Goal: Use online tool/utility: Utilize a website feature to perform a specific function

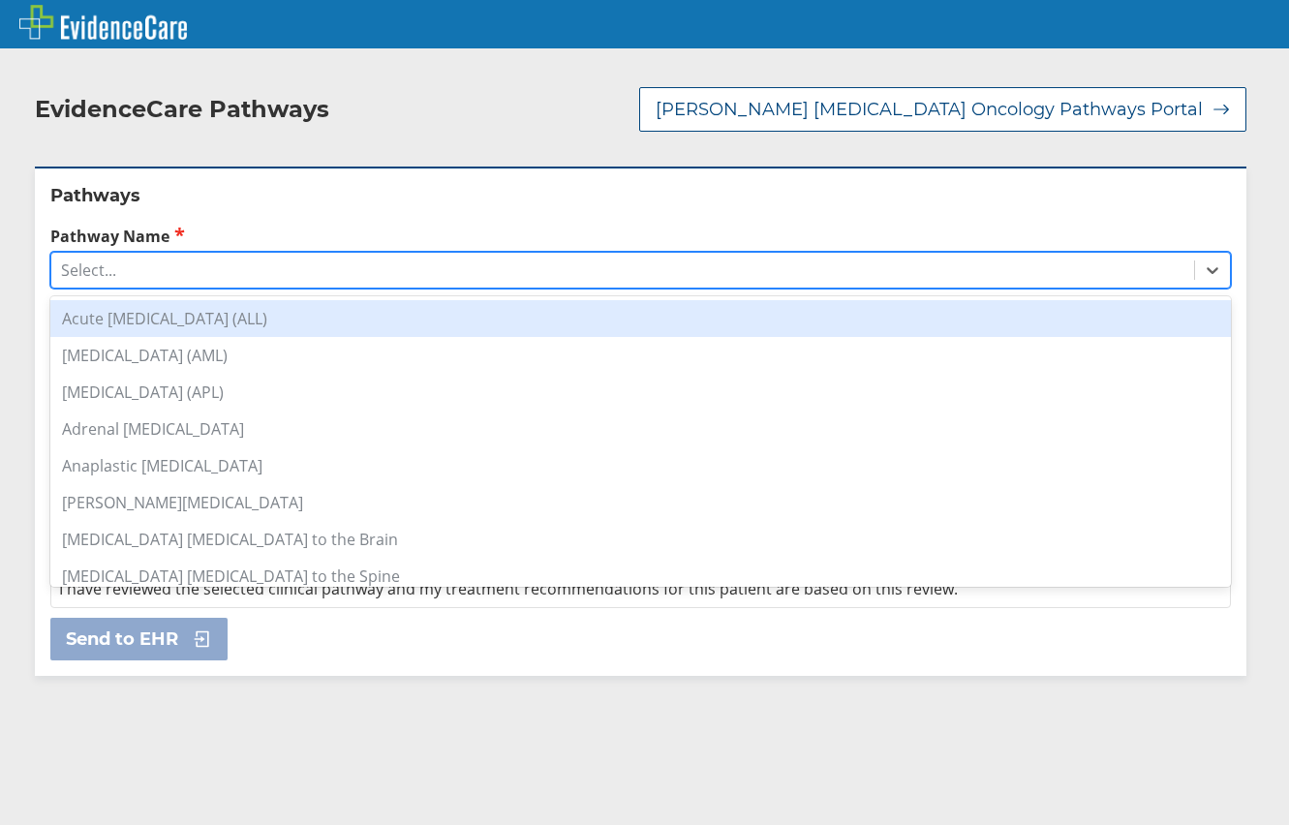
click at [85, 281] on div "Select..." at bounding box center [88, 269] width 55 height 21
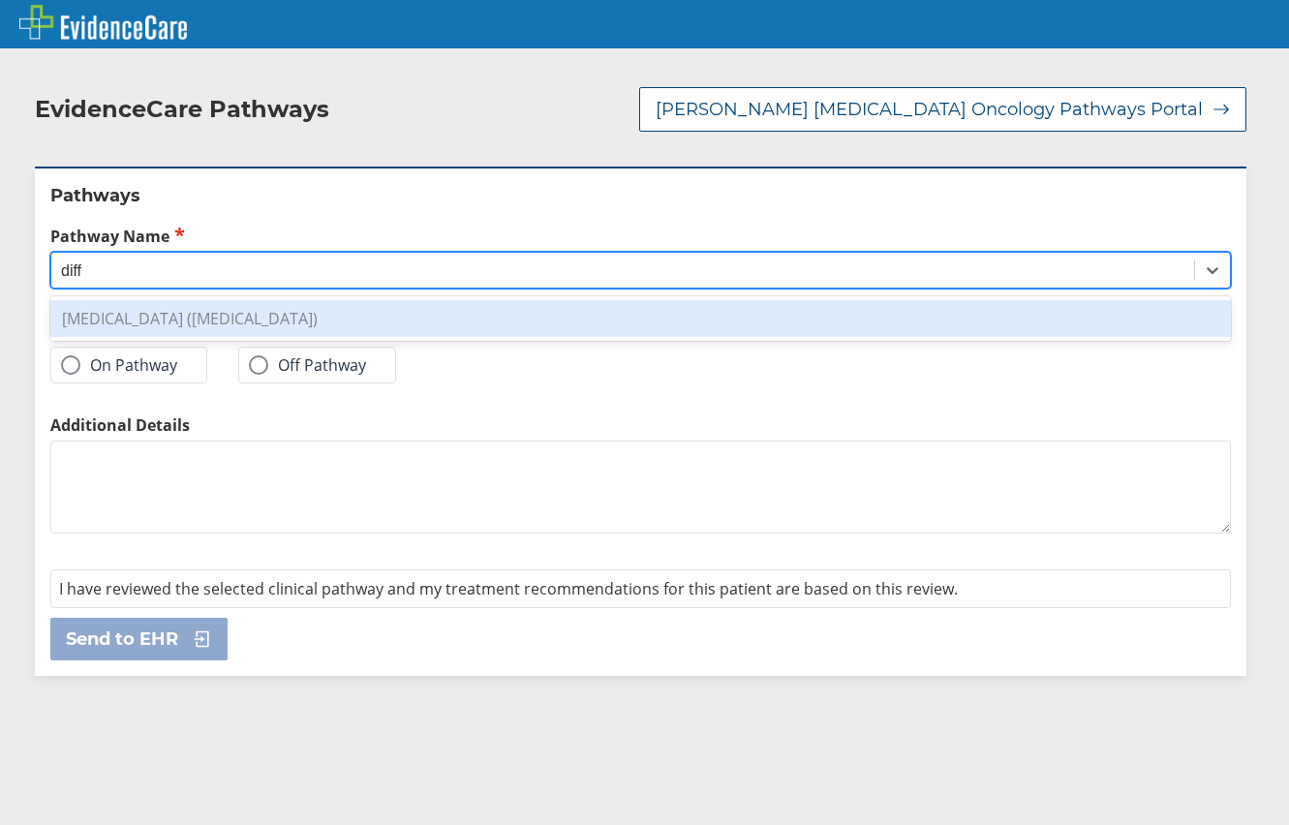
click at [128, 308] on div "[MEDICAL_DATA] ([MEDICAL_DATA])" at bounding box center [640, 318] width 1180 height 37
type input "diff"
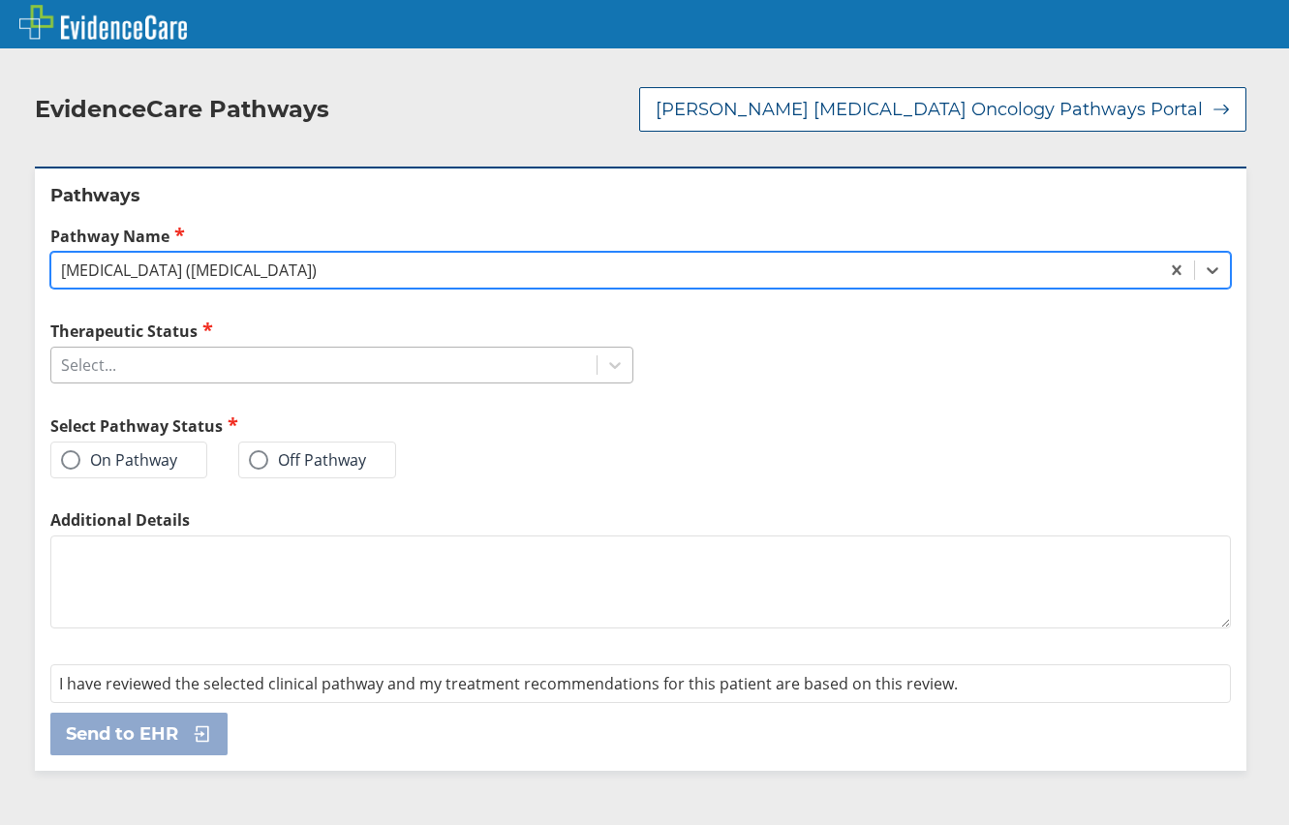
click at [124, 374] on div "Select..." at bounding box center [323, 365] width 545 height 33
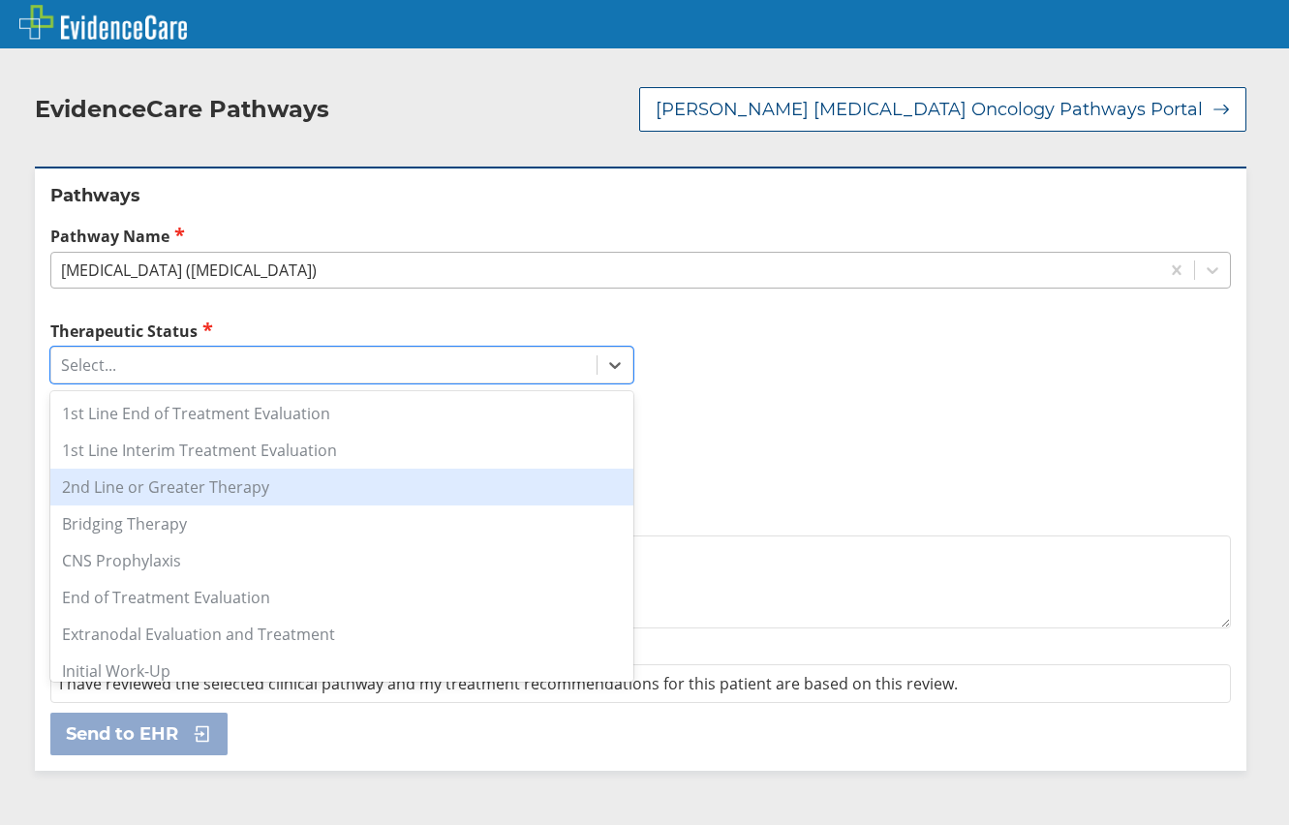
scroll to position [97, 0]
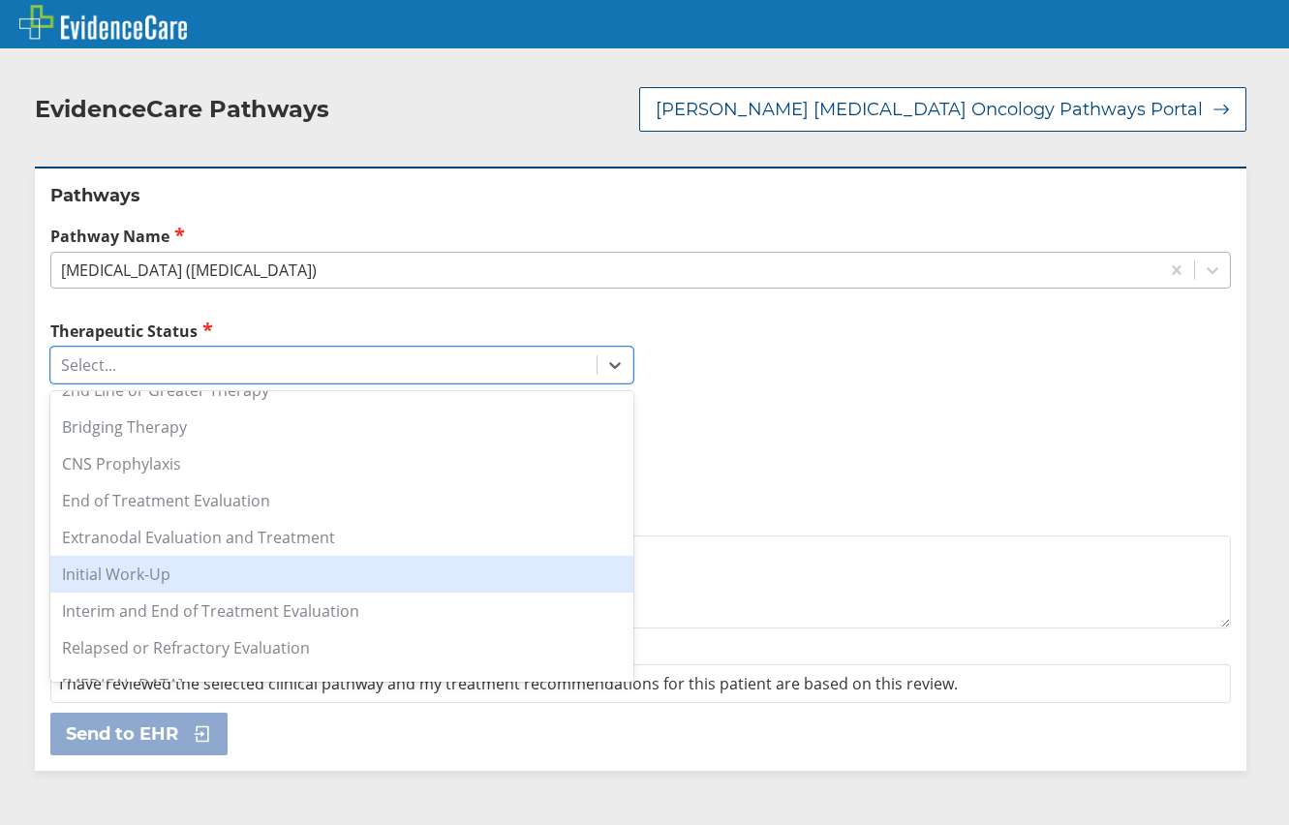
click at [444, 575] on div "Initial Work-Up" at bounding box center [341, 574] width 583 height 37
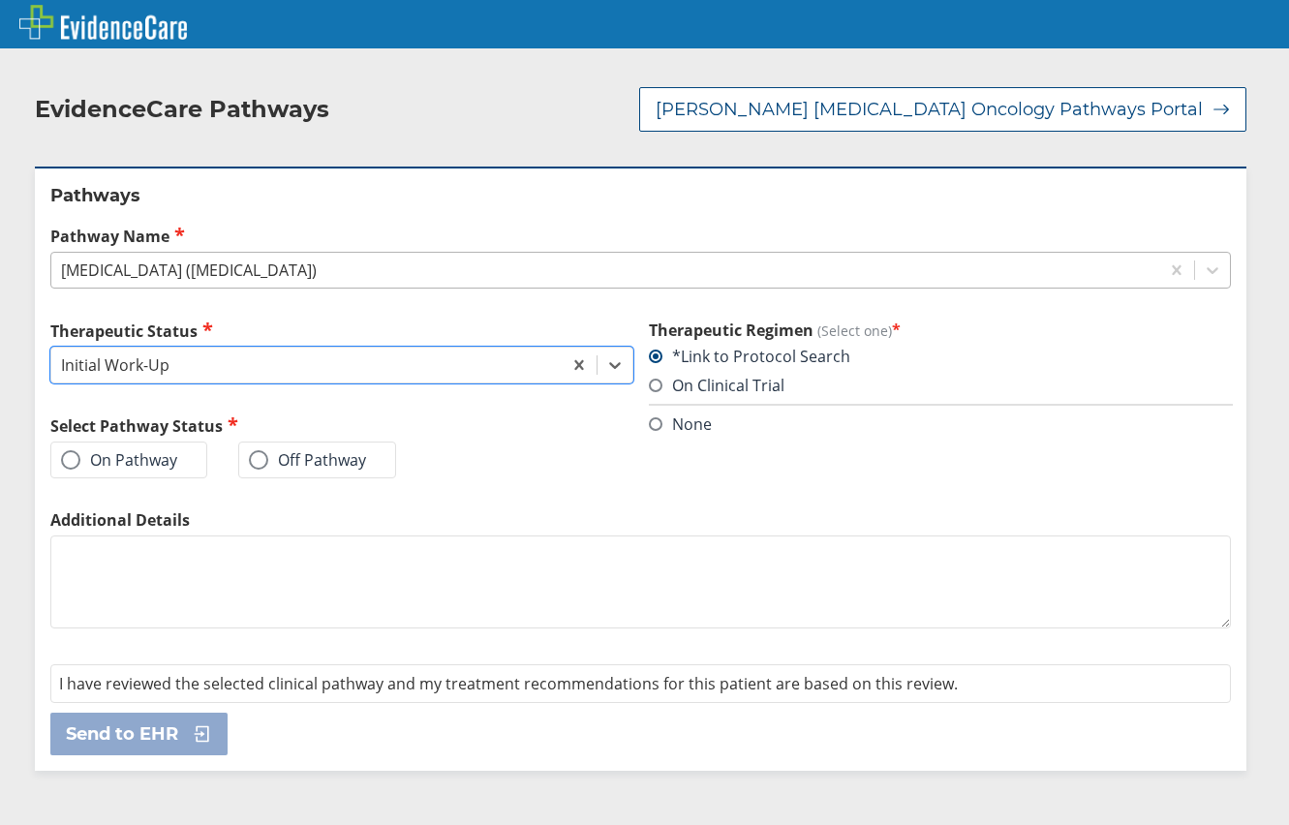
click at [78, 459] on span at bounding box center [70, 459] width 19 height 19
click at [0, 0] on input "On Pathway" at bounding box center [0, 0] width 0 height 0
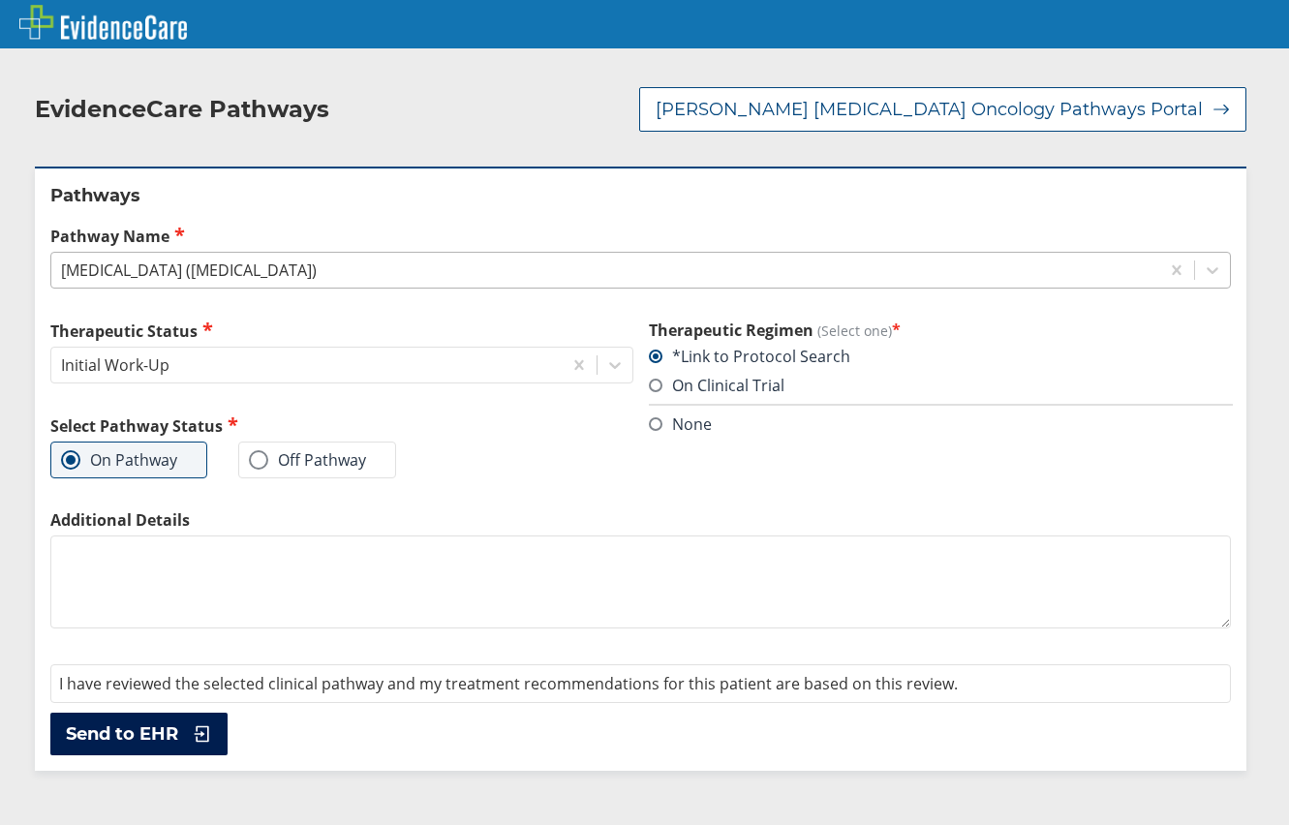
click at [200, 734] on icon at bounding box center [202, 733] width 15 height 16
